Goal: Task Accomplishment & Management: Use online tool/utility

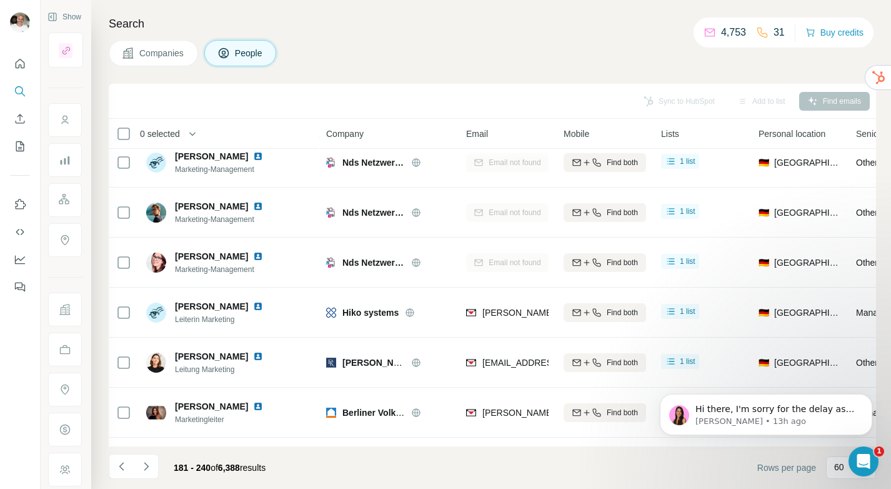
scroll to position [2702, 0]
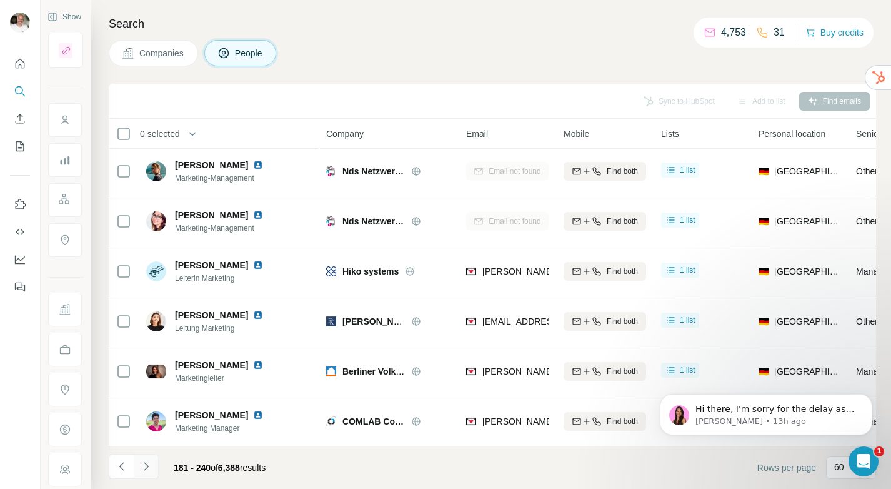
click at [150, 467] on icon "Navigate to next page" at bounding box center [146, 466] width 12 height 12
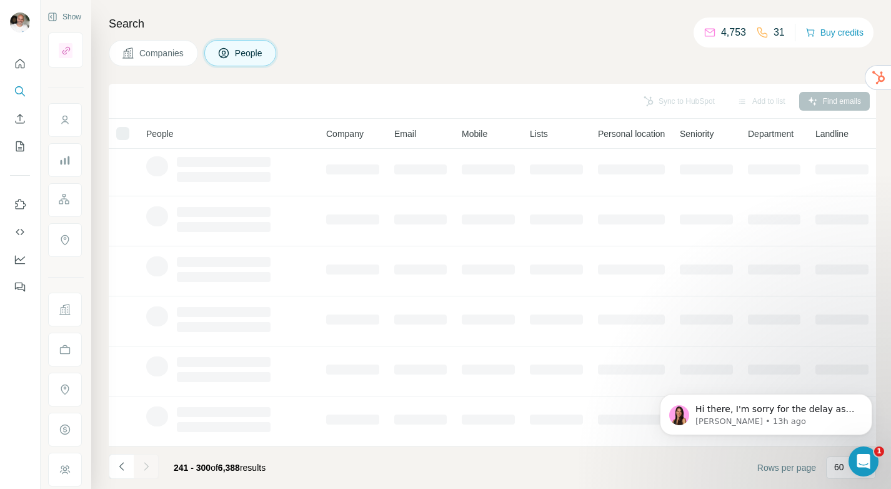
scroll to position [202, 0]
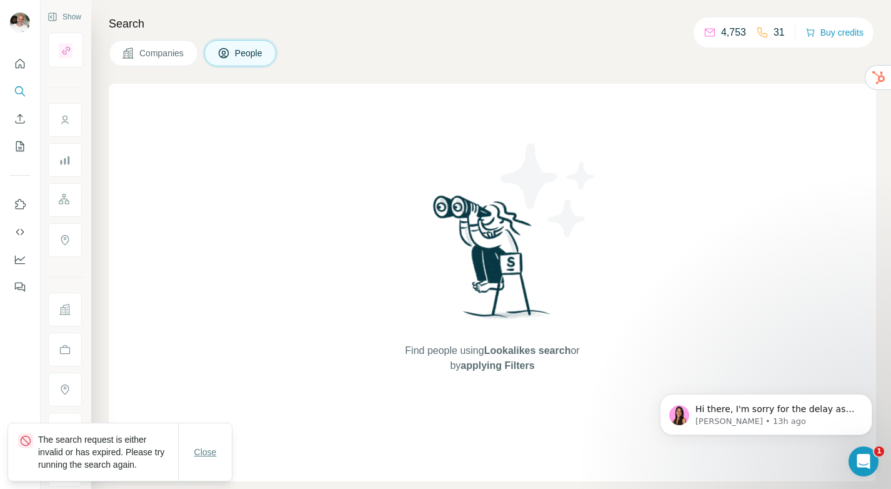
click at [206, 447] on span "Close" at bounding box center [205, 451] width 22 height 12
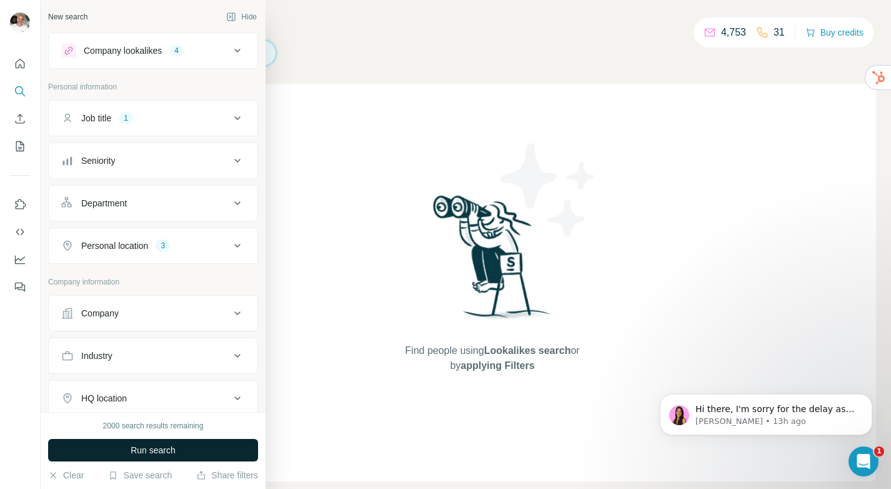
click at [158, 451] on span "Run search" at bounding box center [153, 450] width 45 height 12
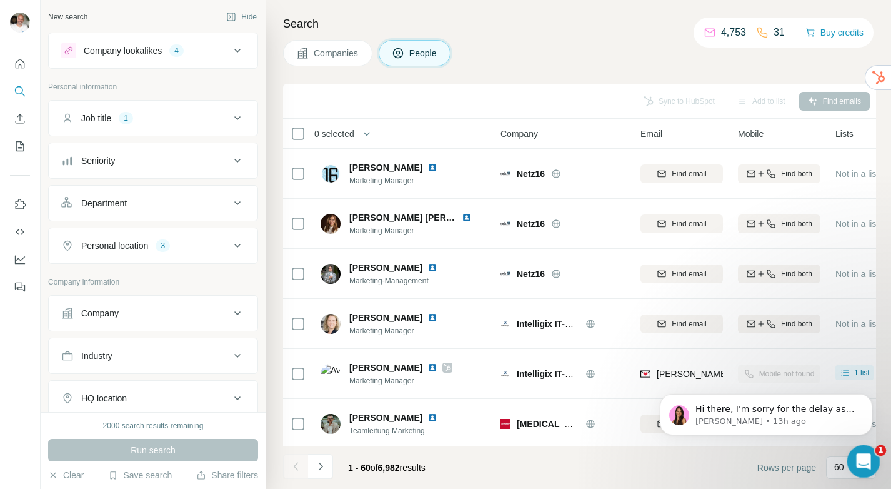
click at [868, 457] on icon "Open Intercom Messenger" at bounding box center [862, 459] width 21 height 21
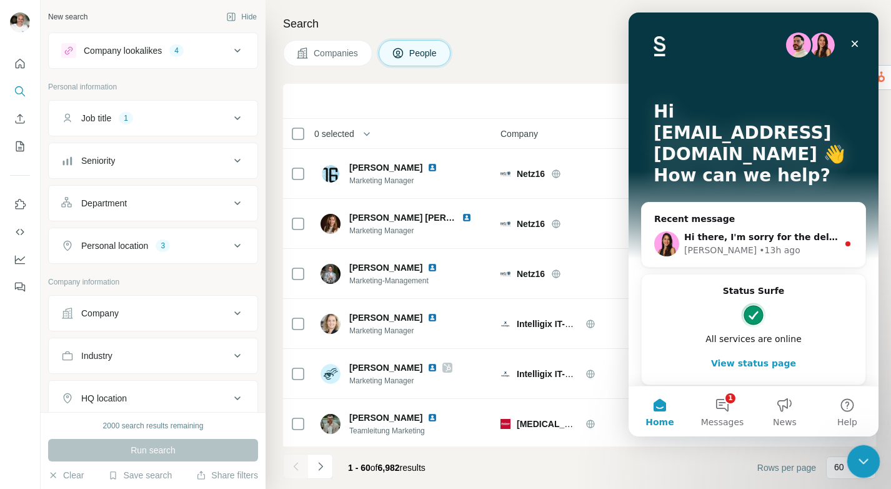
click at [868, 457] on icon "Close Intercom Messenger" at bounding box center [861, 459] width 15 height 15
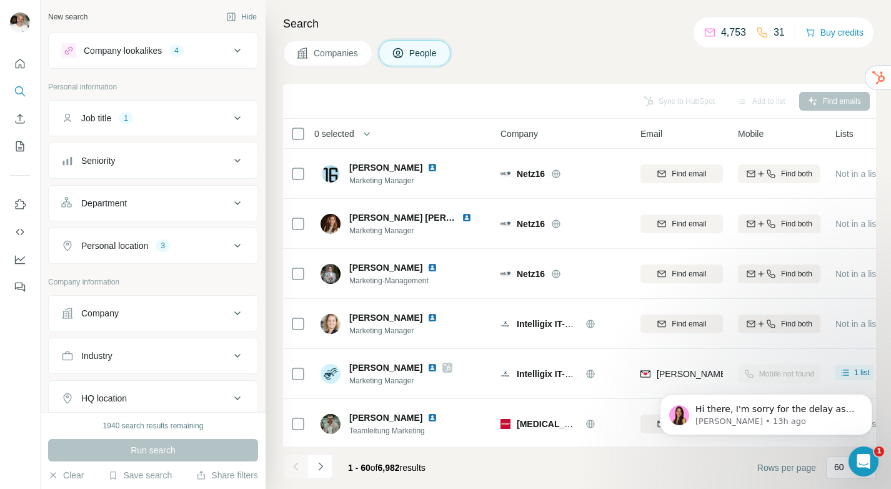
scroll to position [0, 0]
click at [327, 467] on button "Navigate to next page" at bounding box center [320, 466] width 25 height 25
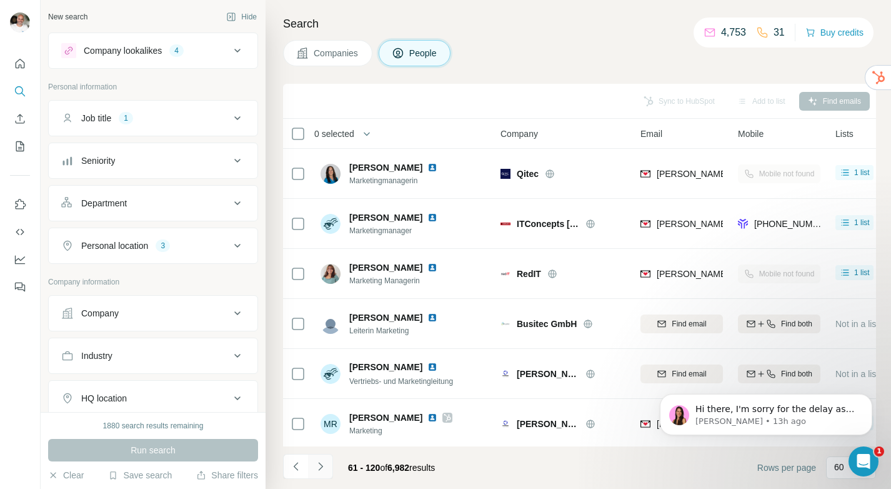
click at [327, 467] on button "Navigate to next page" at bounding box center [320, 466] width 25 height 25
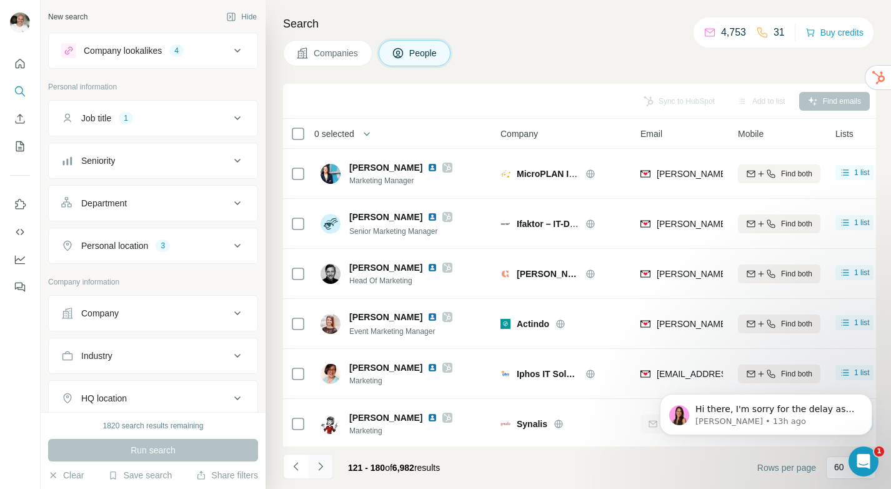
click at [327, 467] on button "Navigate to next page" at bounding box center [320, 466] width 25 height 25
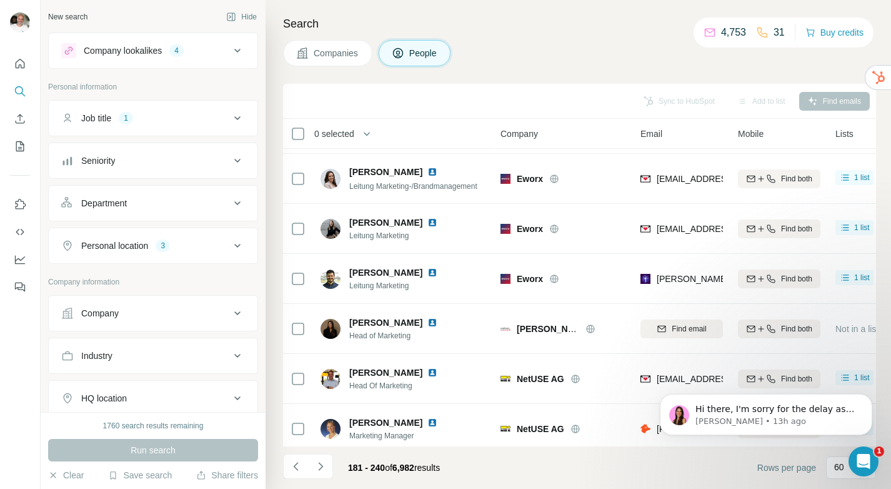
scroll to position [2702, 0]
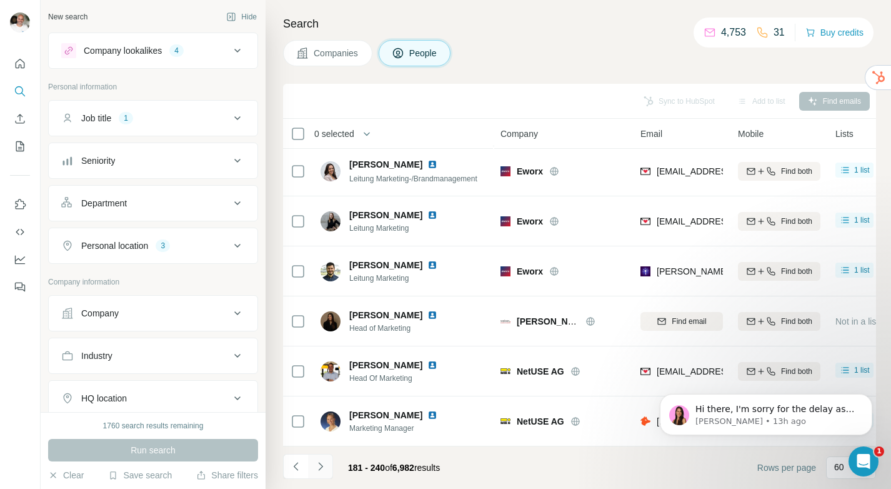
click at [323, 475] on button "Navigate to next page" at bounding box center [320, 466] width 25 height 25
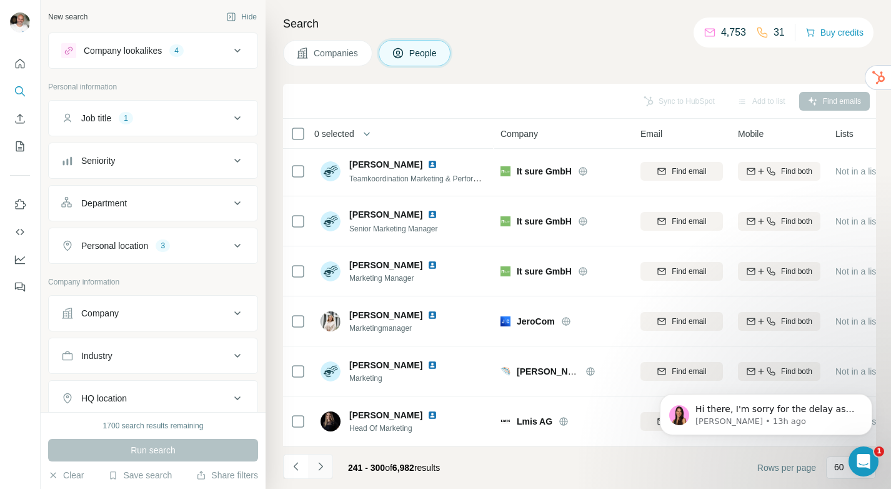
click at [328, 463] on button "Navigate to next page" at bounding box center [320, 466] width 25 height 25
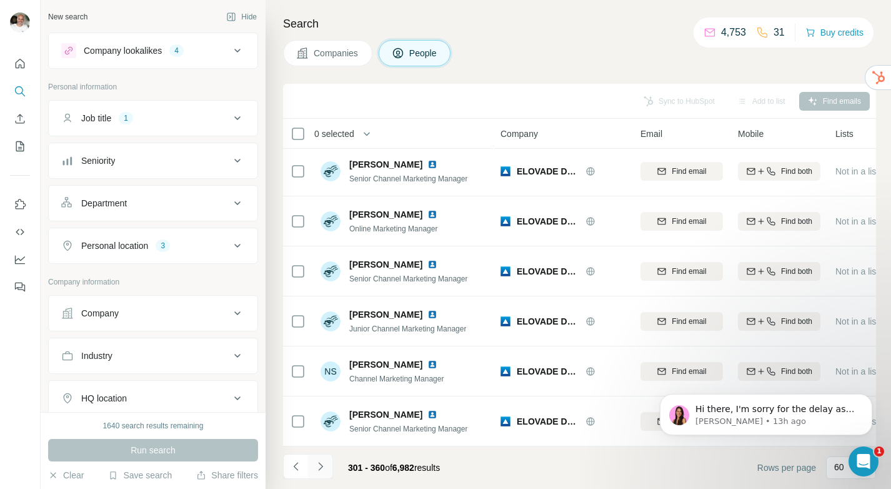
click at [325, 470] on icon "Navigate to next page" at bounding box center [320, 466] width 12 height 12
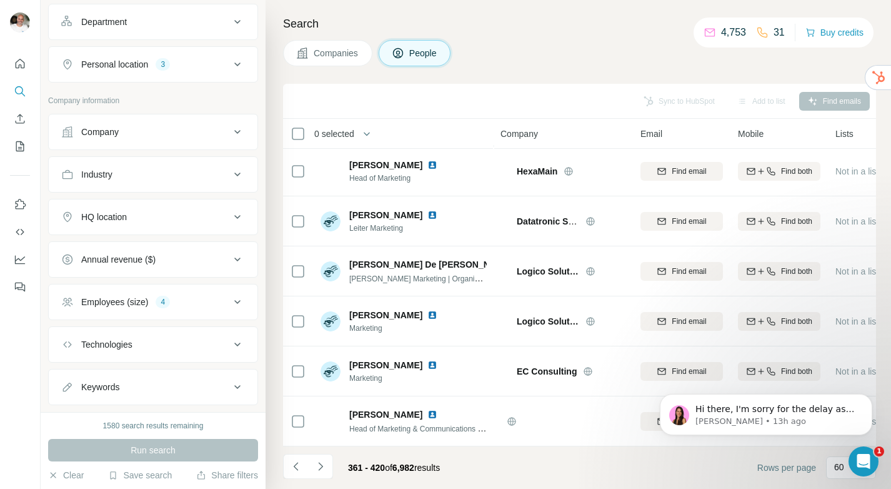
scroll to position [188, 0]
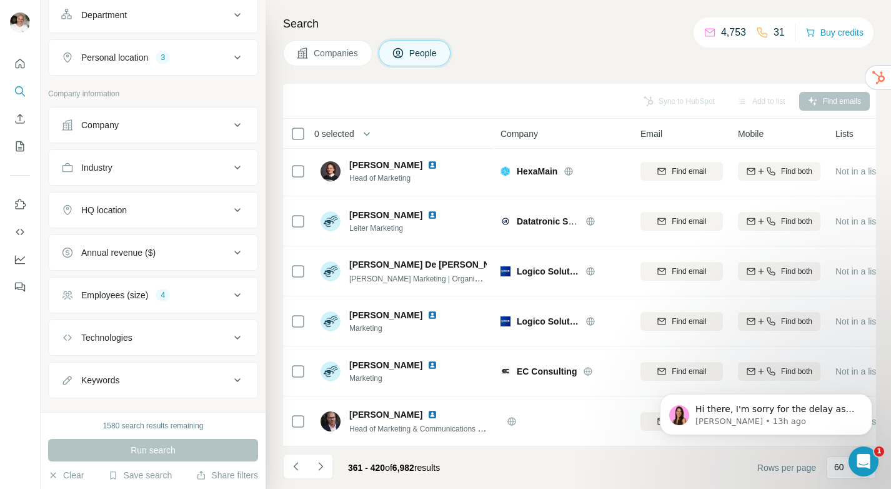
click at [224, 299] on div "Employees (size) 4" at bounding box center [145, 295] width 169 height 12
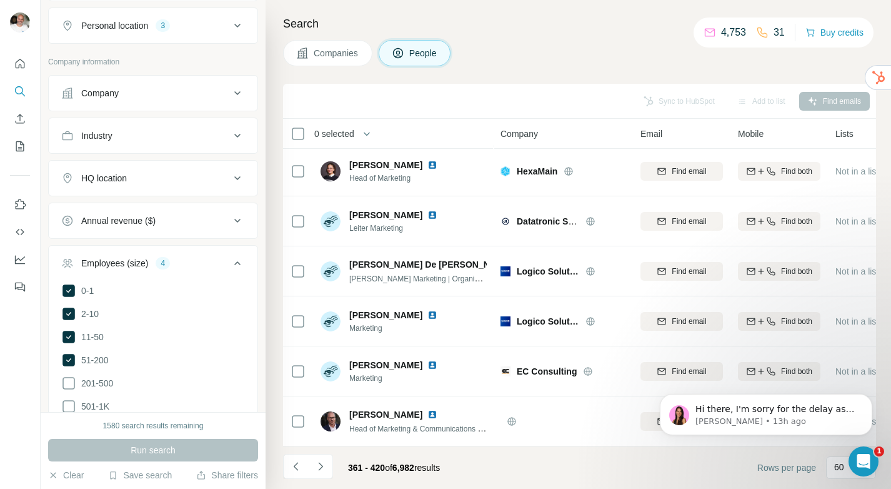
scroll to position [222, 0]
click at [459, 14] on div "Search Companies People Sync to HubSpot Add to list Find emails 0 selected Peop…" at bounding box center [578, 244] width 625 height 489
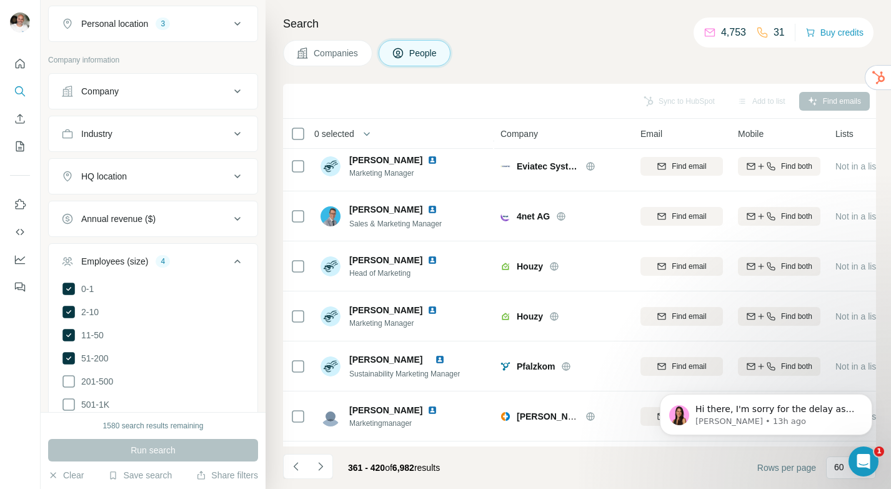
scroll to position [0, 0]
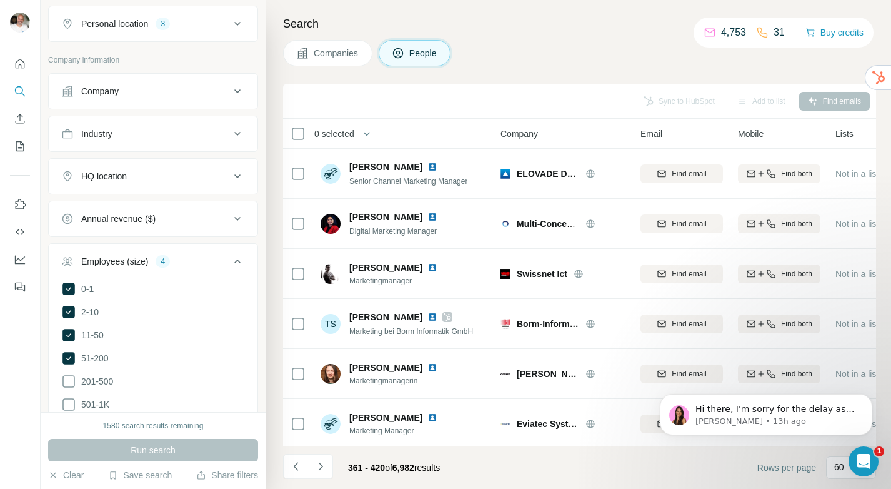
click at [240, 262] on icon at bounding box center [237, 261] width 15 height 15
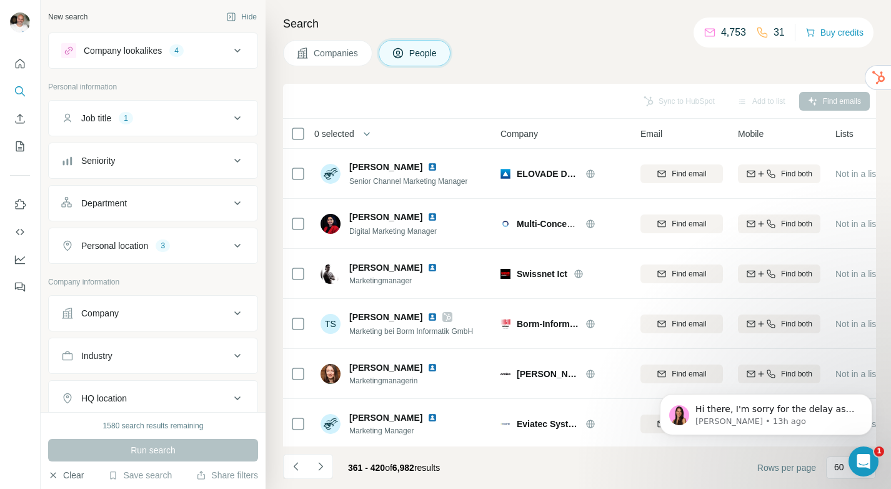
click at [74, 475] on button "Clear" at bounding box center [66, 475] width 36 height 12
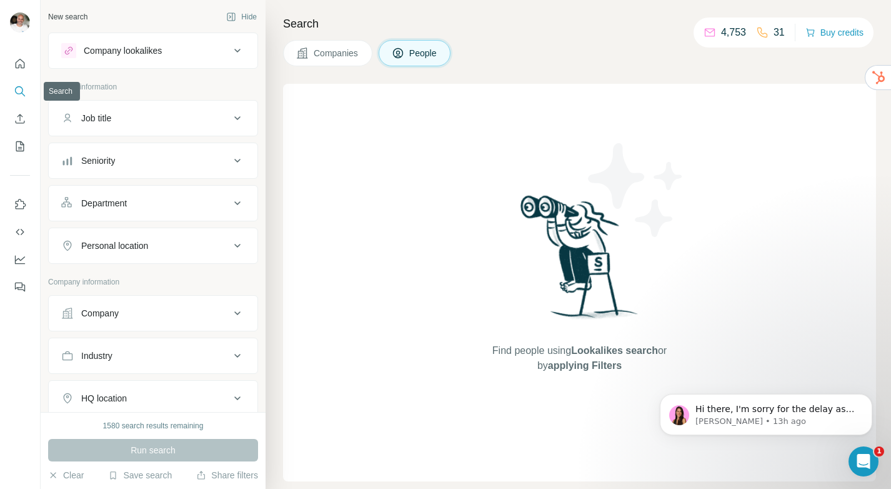
click at [21, 92] on icon "Search" at bounding box center [23, 94] width 4 height 4
click at [142, 475] on button "Save search" at bounding box center [140, 475] width 64 height 12
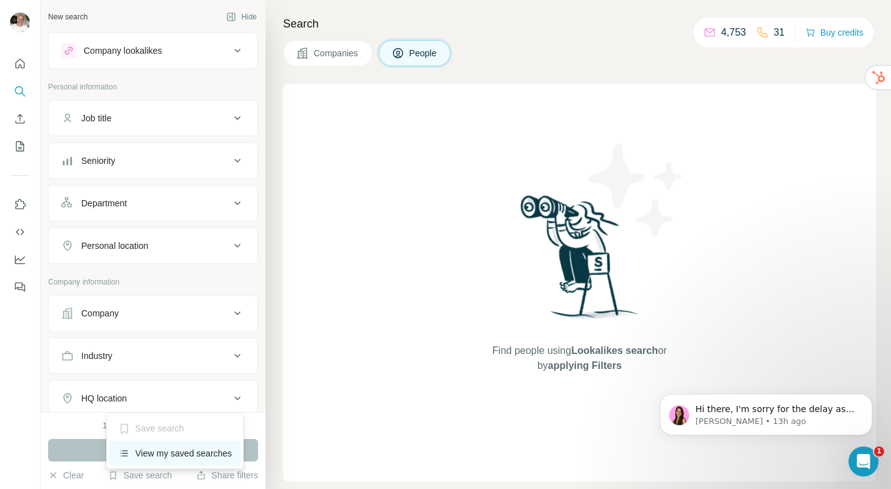
click at [169, 448] on div "View my saved searches" at bounding box center [175, 452] width 132 height 25
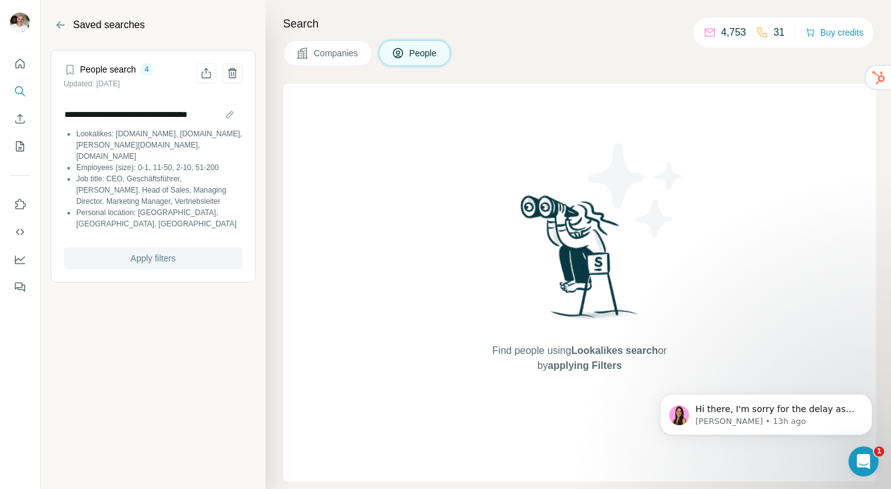
click at [162, 252] on span "Apply filters" at bounding box center [153, 258] width 45 height 12
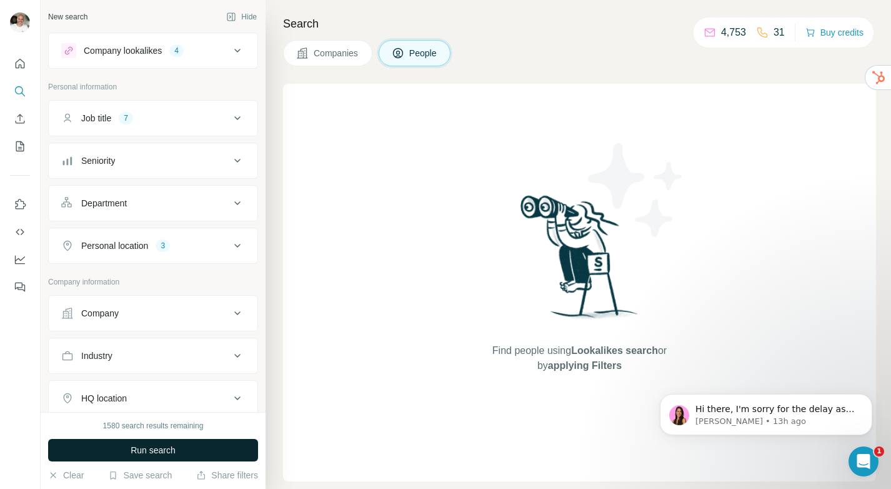
click at [143, 446] on span "Run search" at bounding box center [153, 450] width 45 height 12
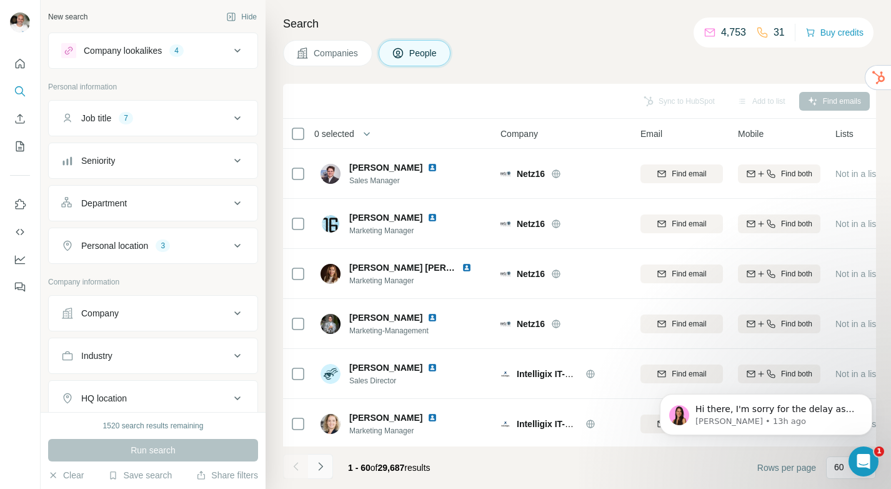
click at [321, 469] on icon "Navigate to next page" at bounding box center [320, 466] width 12 height 12
click at [321, 469] on div at bounding box center [320, 466] width 25 height 25
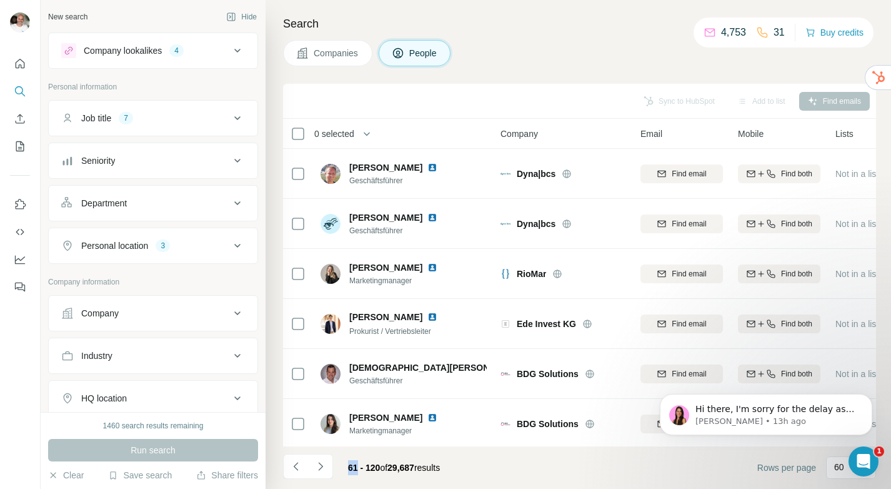
click at [324, 464] on icon "Navigate to next page" at bounding box center [320, 466] width 12 height 12
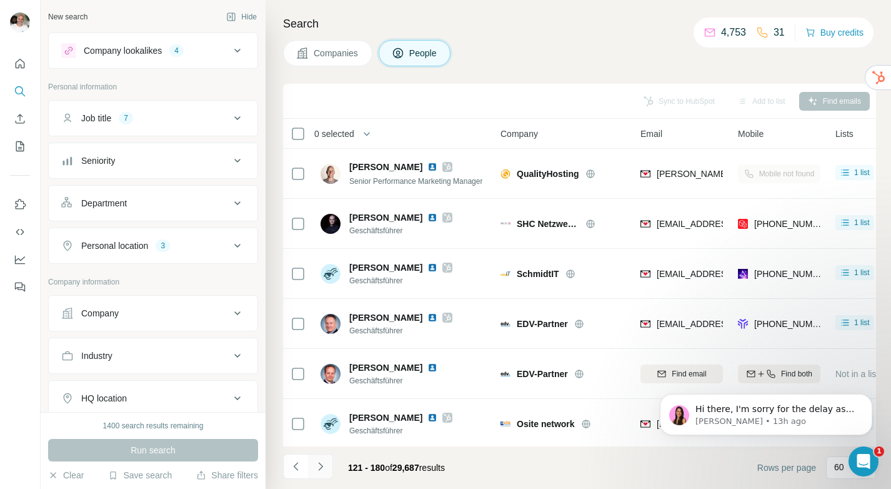
click at [327, 469] on button "Navigate to next page" at bounding box center [320, 466] width 25 height 25
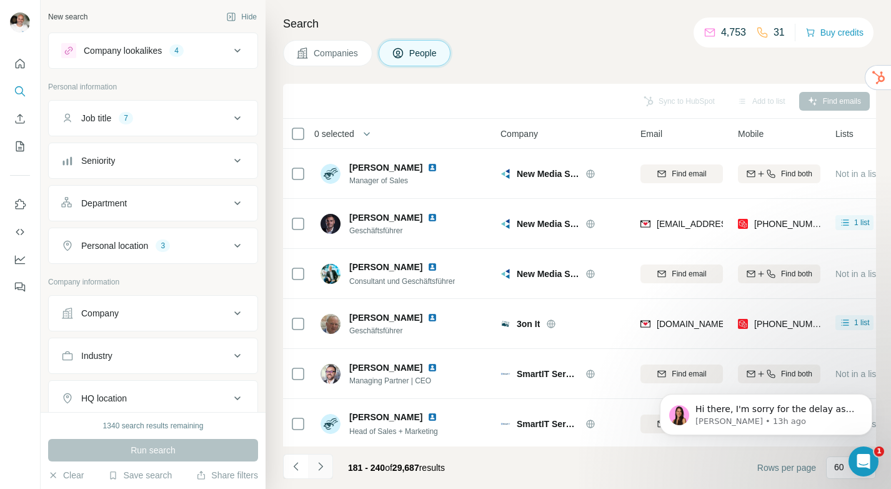
click at [327, 469] on button "Navigate to next page" at bounding box center [320, 466] width 25 height 25
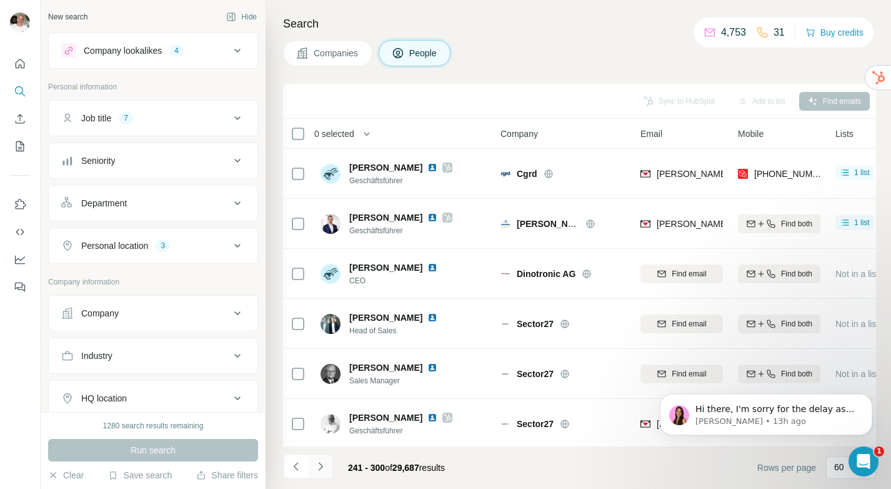
click at [327, 469] on button "Navigate to next page" at bounding box center [320, 466] width 25 height 25
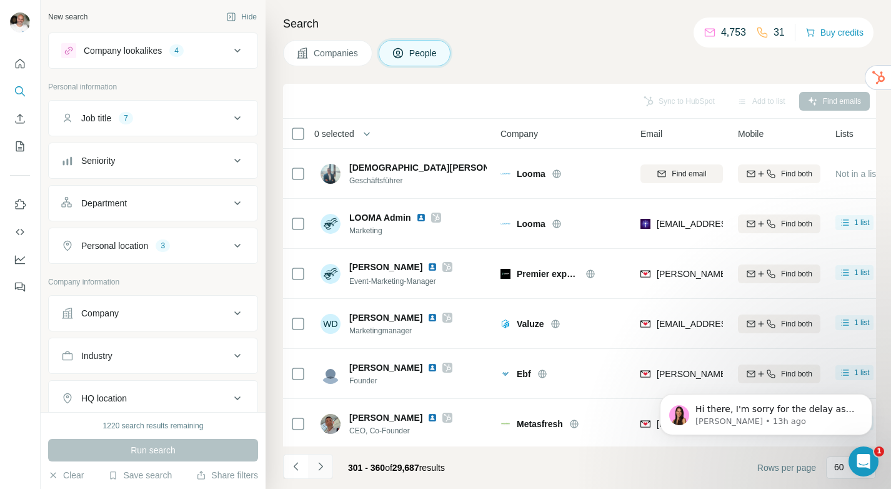
click at [327, 469] on button "Navigate to next page" at bounding box center [320, 466] width 25 height 25
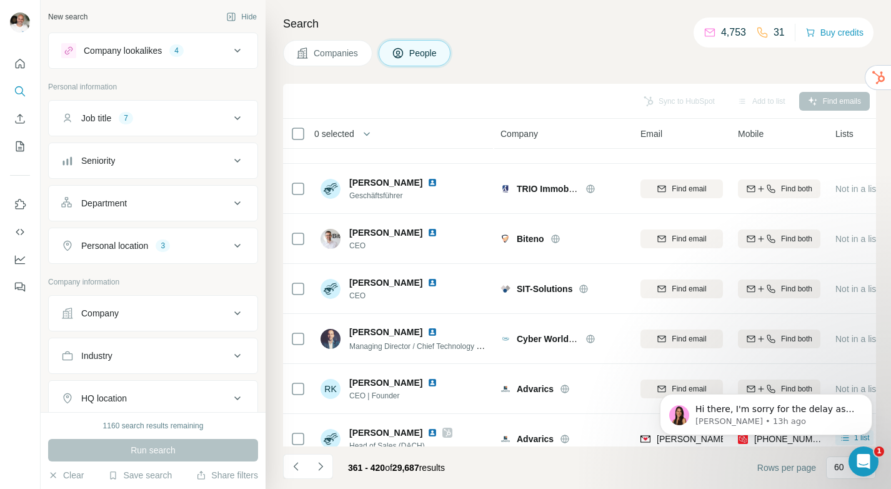
scroll to position [2702, 0]
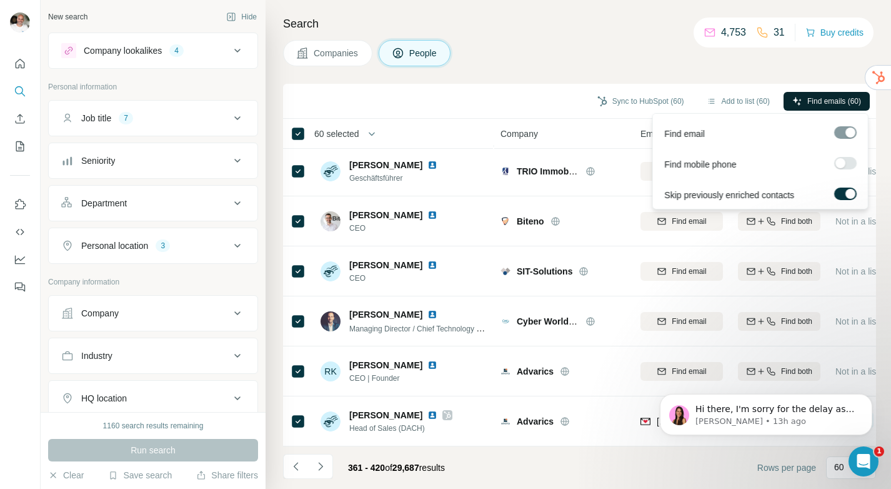
click at [812, 103] on span "Find emails (60)" at bounding box center [834, 101] width 54 height 11
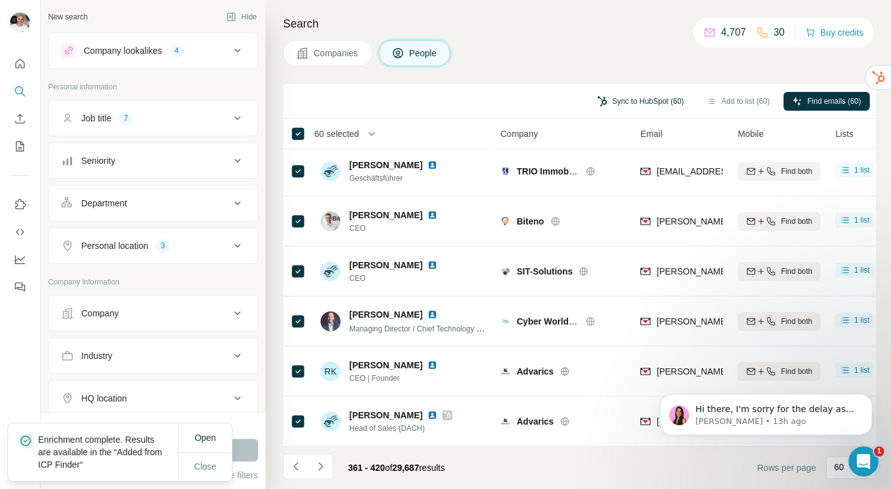
click at [633, 102] on button "Sync to HubSpot (60)" at bounding box center [641, 101] width 104 height 19
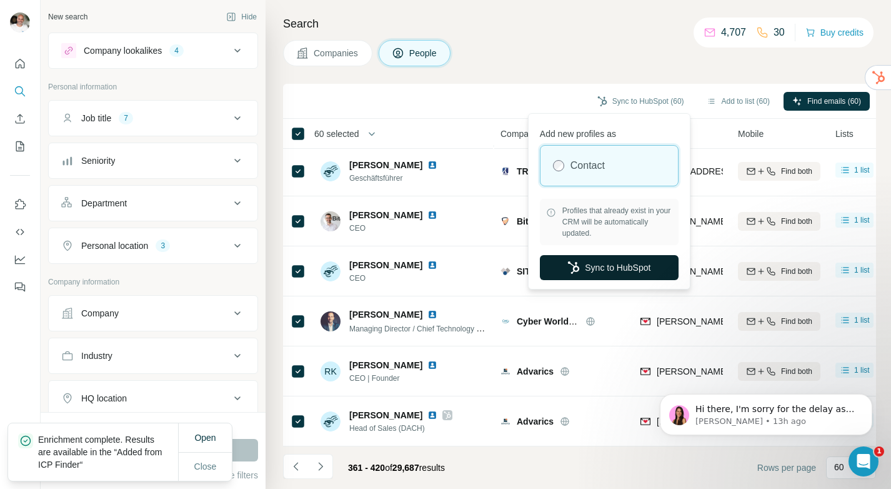
click at [610, 269] on button "Sync to HubSpot" at bounding box center [609, 267] width 139 height 25
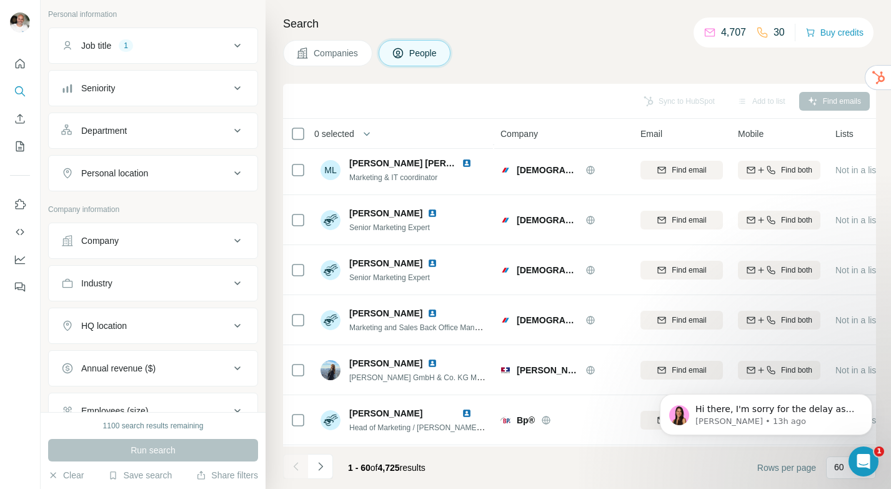
scroll to position [72, 0]
click at [156, 174] on div "Personal location" at bounding box center [145, 173] width 169 height 12
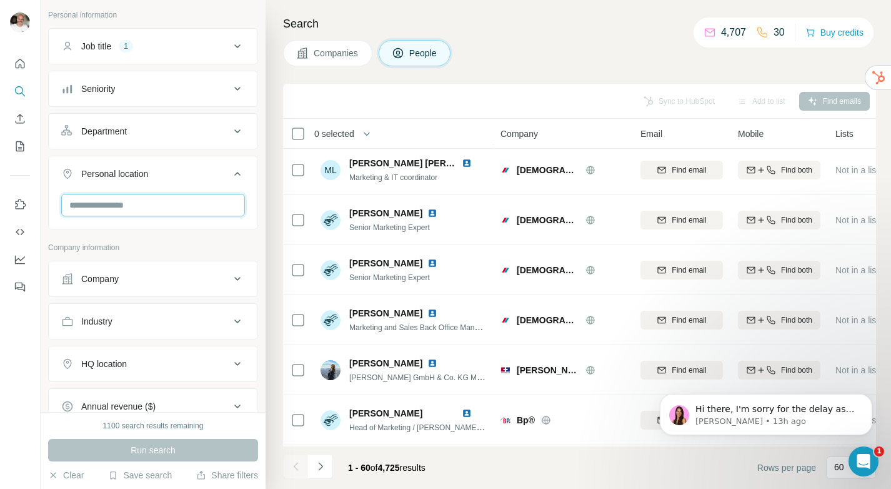
click at [147, 204] on input "text" at bounding box center [153, 205] width 184 height 22
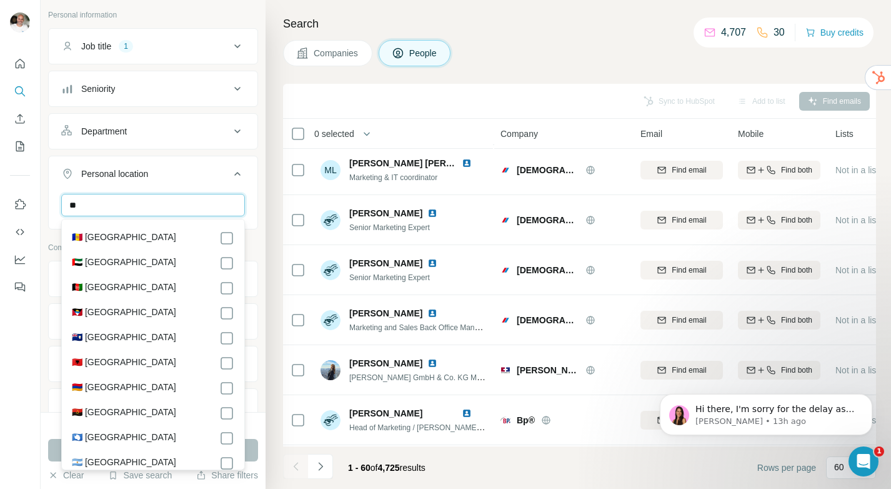
type input "*"
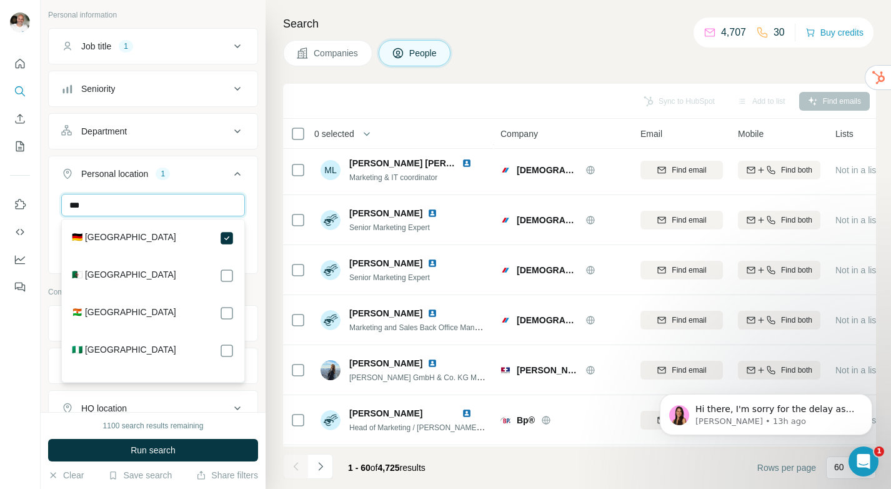
click at [168, 206] on input "***" at bounding box center [153, 205] width 184 height 22
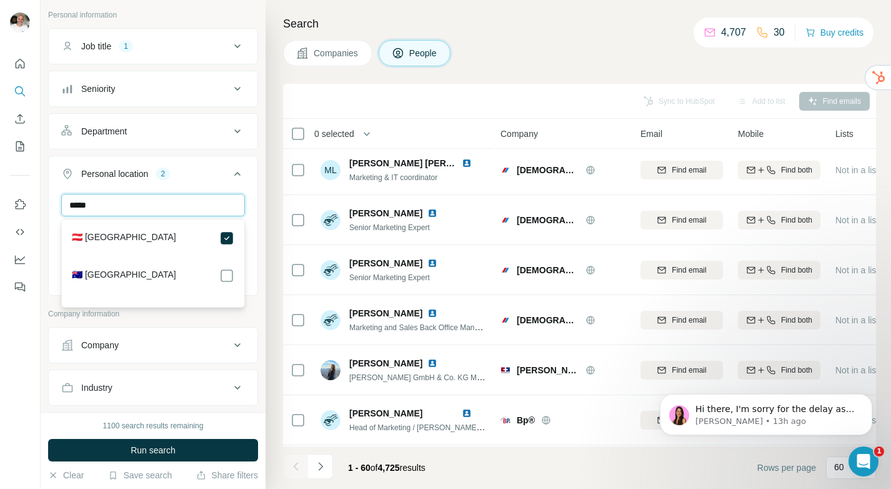
click at [170, 208] on input "*****" at bounding box center [153, 205] width 184 height 22
type input "***"
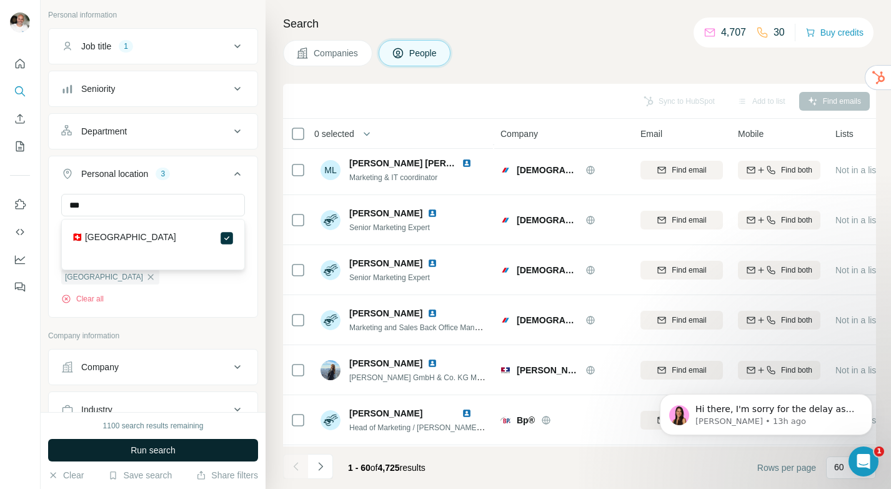
click at [177, 446] on button "Run search" at bounding box center [153, 450] width 210 height 22
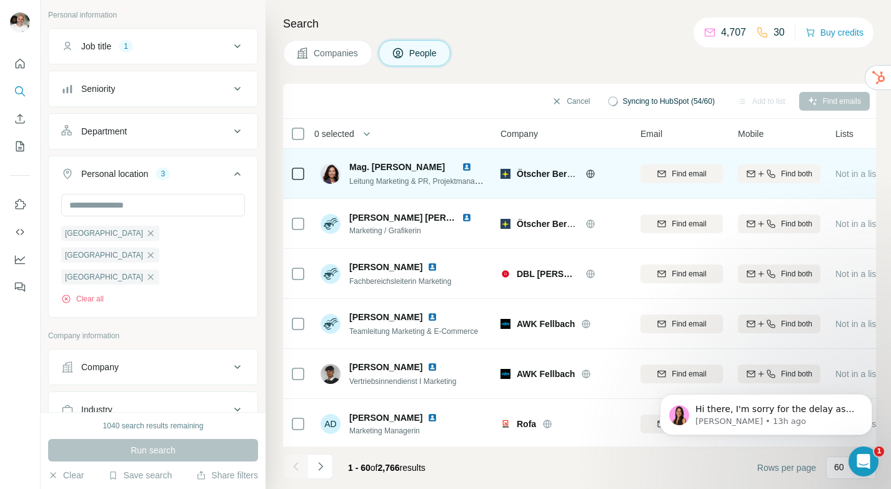
click at [306, 170] on td at bounding box center [298, 174] width 30 height 50
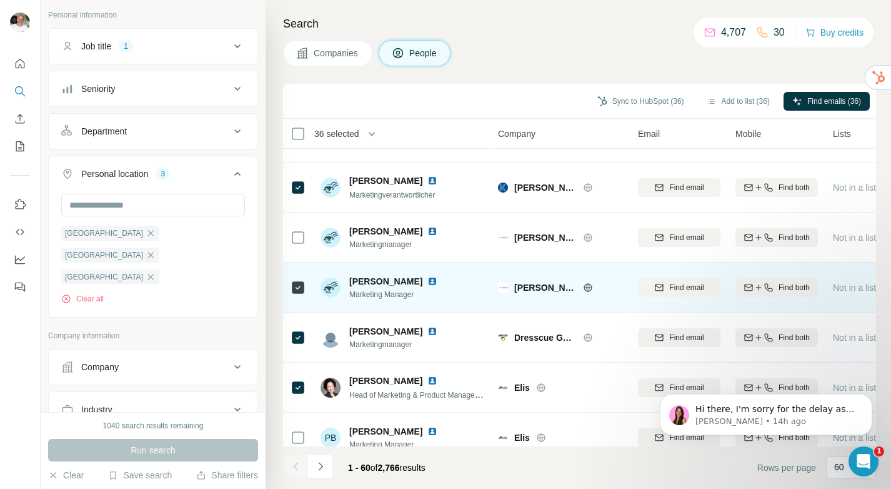
scroll to position [1532, 2]
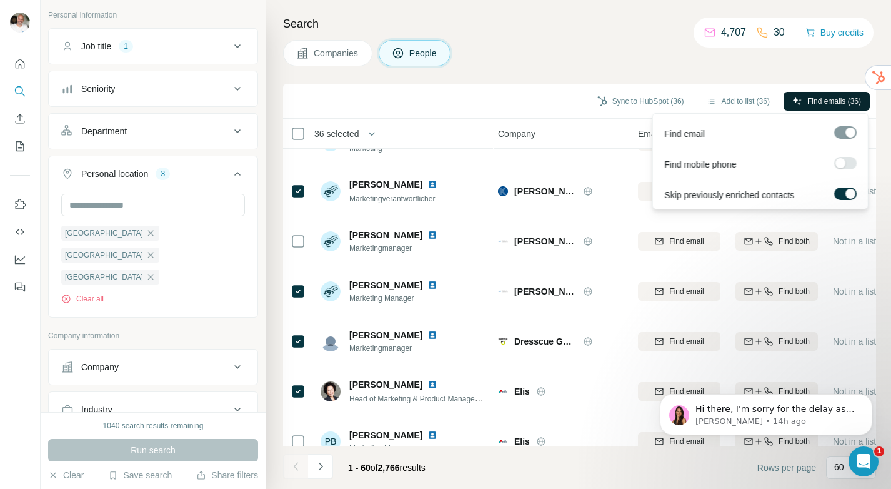
click at [834, 104] on span "Find emails (36)" at bounding box center [834, 101] width 54 height 11
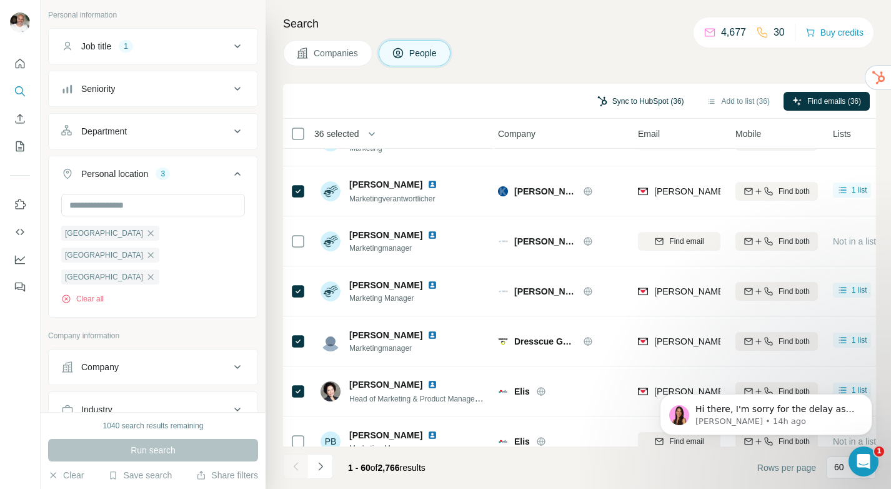
click at [611, 99] on button "Sync to HubSpot (36)" at bounding box center [641, 101] width 104 height 19
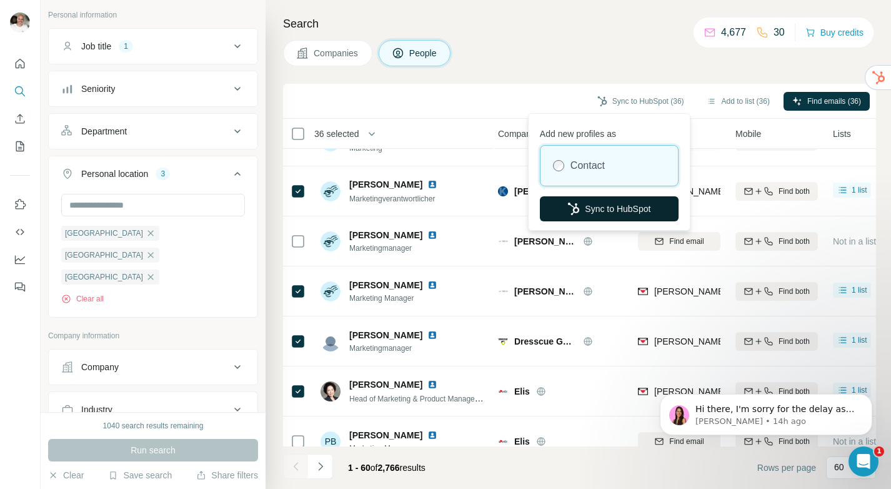
click at [610, 202] on button "Sync to HubSpot" at bounding box center [609, 208] width 139 height 25
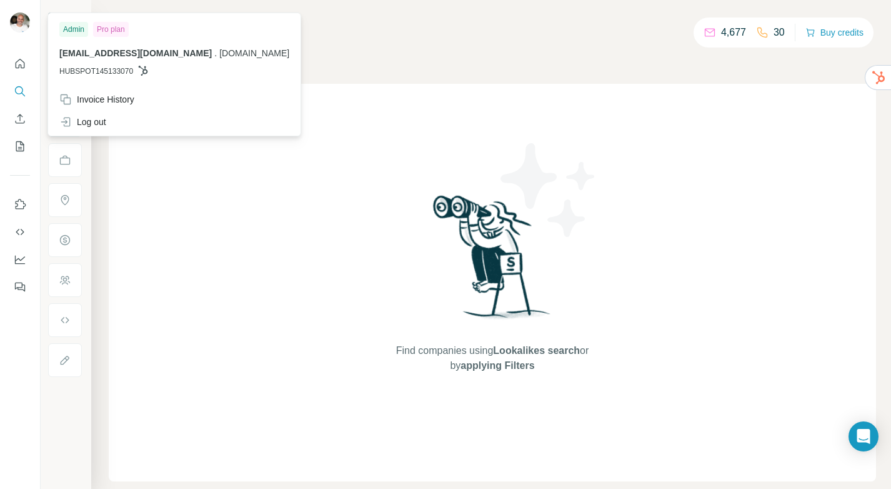
click at [23, 27] on img at bounding box center [20, 22] width 20 height 20
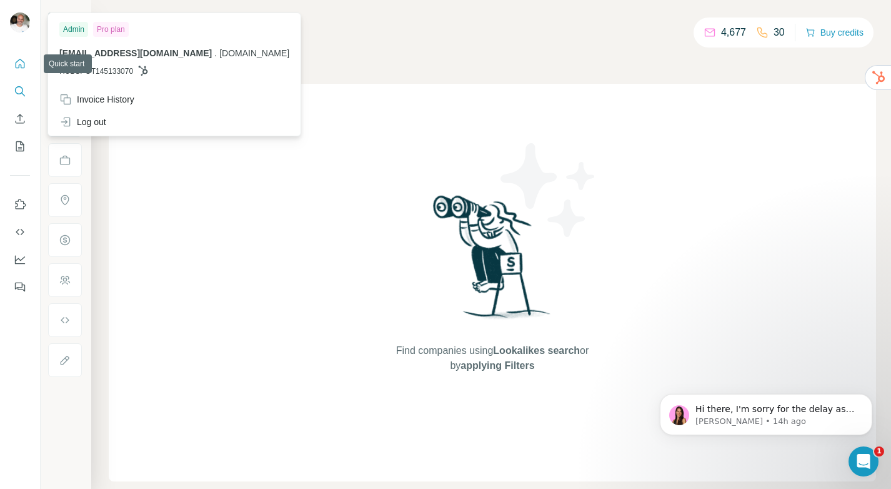
click at [24, 67] on icon "Quick start" at bounding box center [20, 63] width 12 height 12
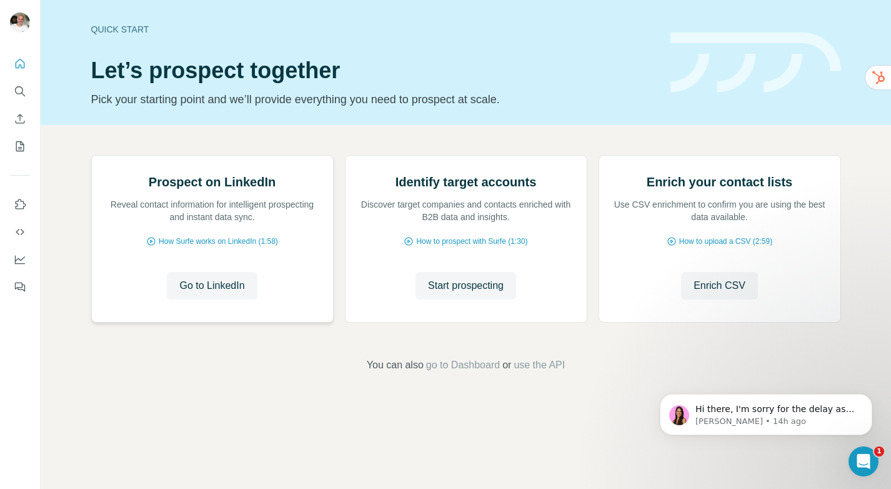
scroll to position [49, 0]
click at [472, 372] on span "go to Dashboard" at bounding box center [463, 364] width 74 height 15
